Goal: Information Seeking & Learning: Understand process/instructions

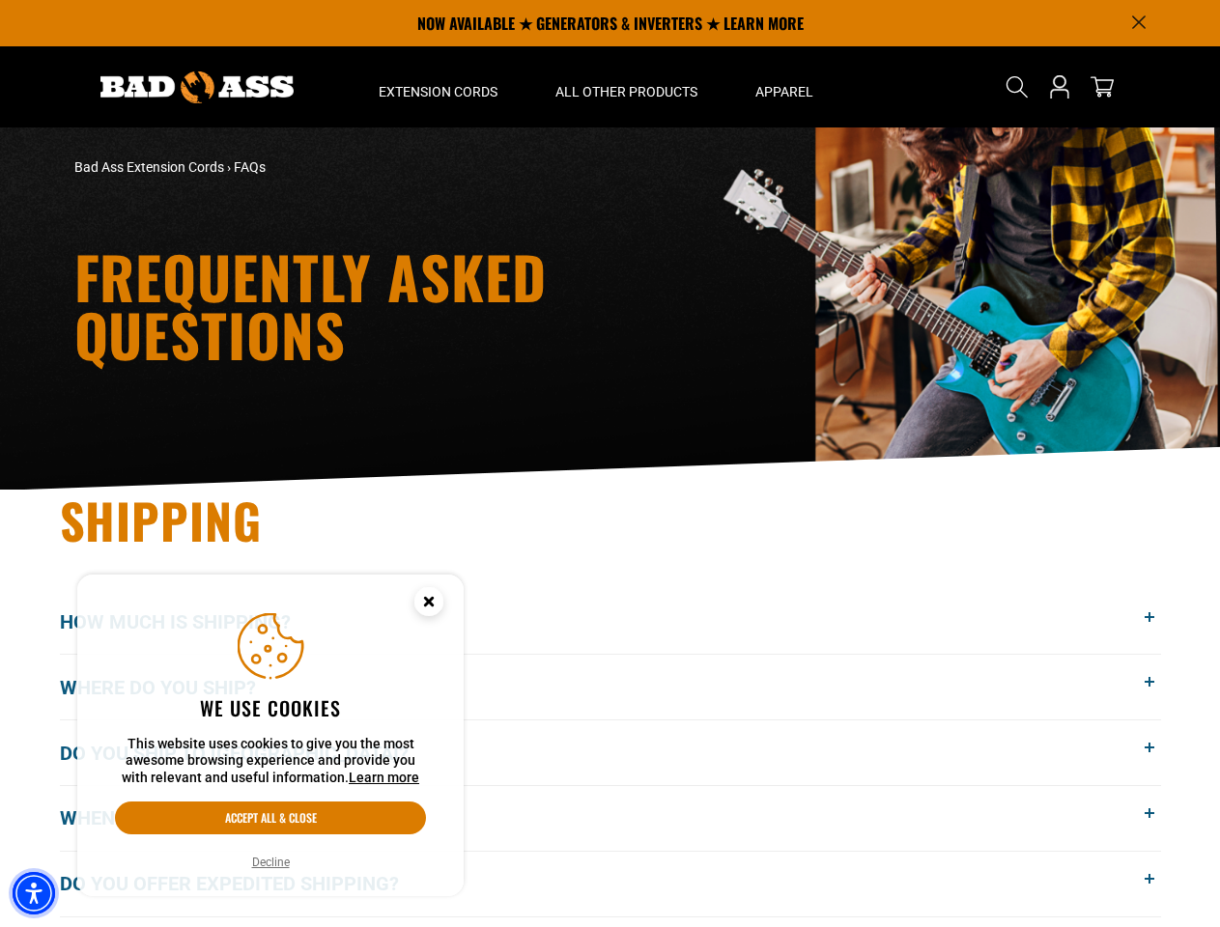
click at [34, 894] on img "Accessibility Menu" at bounding box center [34, 893] width 43 height 43
